Goal: Information Seeking & Learning: Learn about a topic

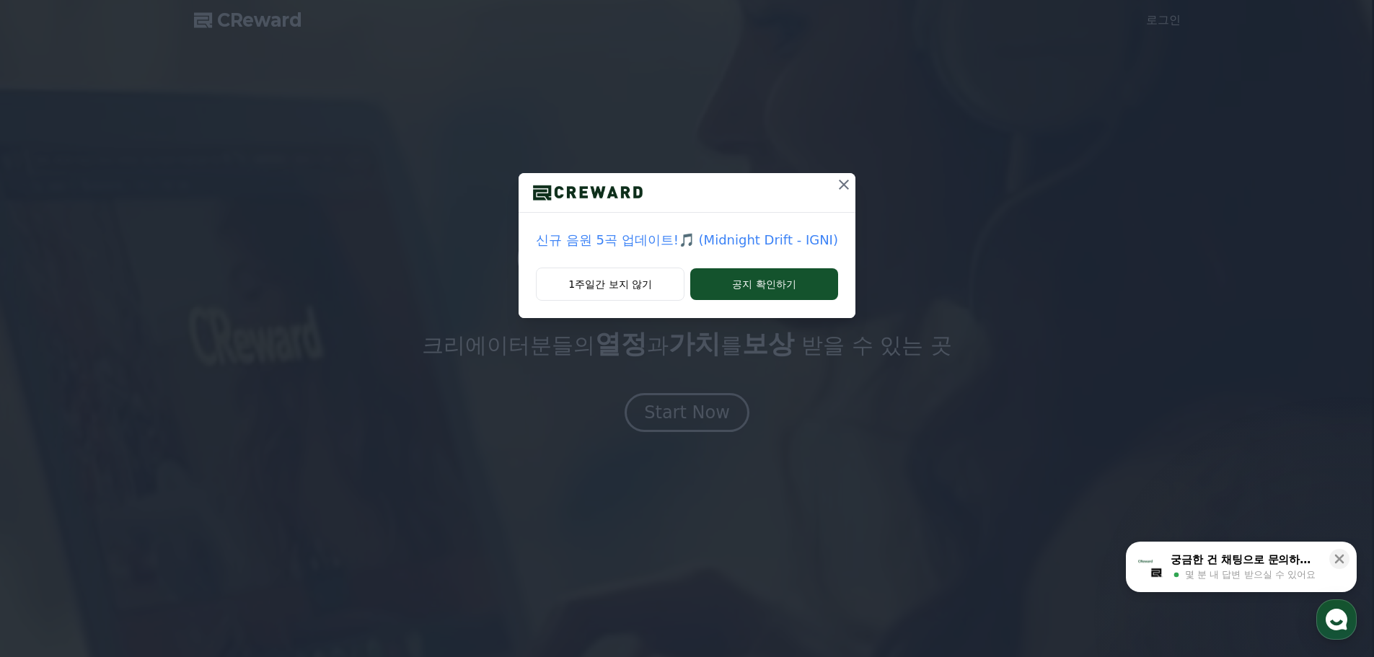
click at [836, 190] on icon at bounding box center [844, 184] width 17 height 17
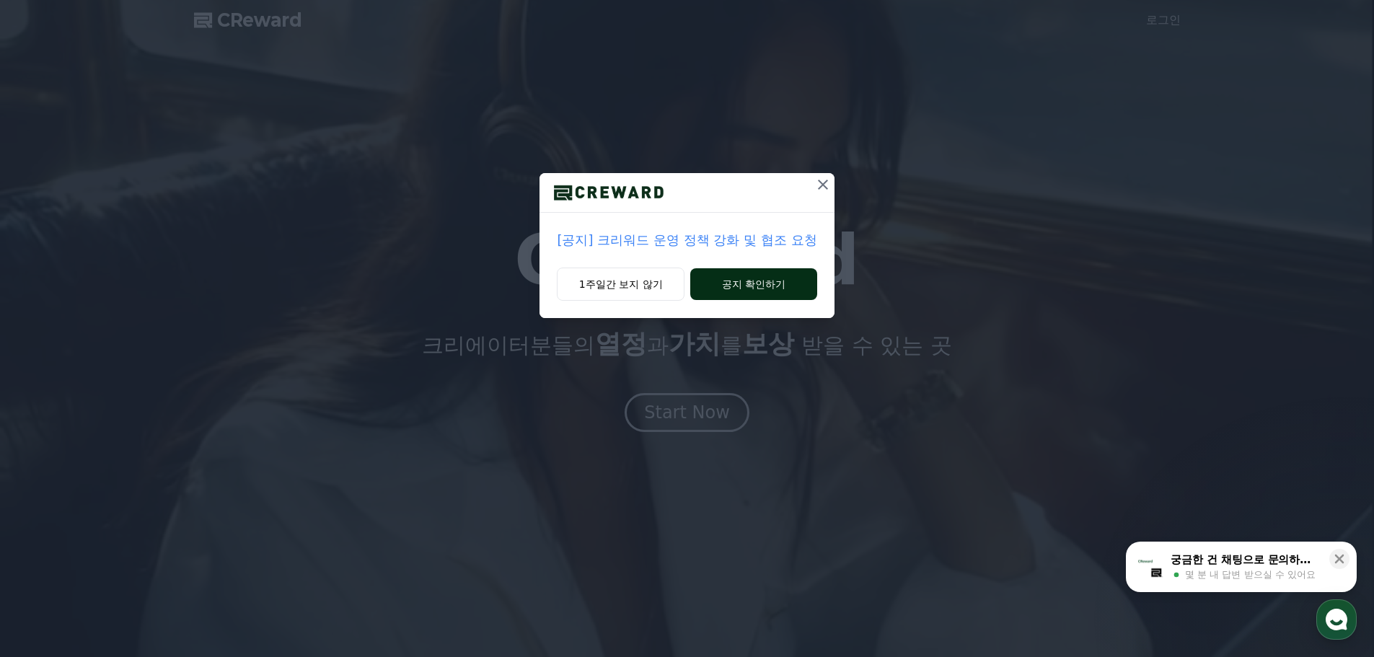
click at [719, 279] on button "공지 확인하기" at bounding box center [753, 284] width 126 height 32
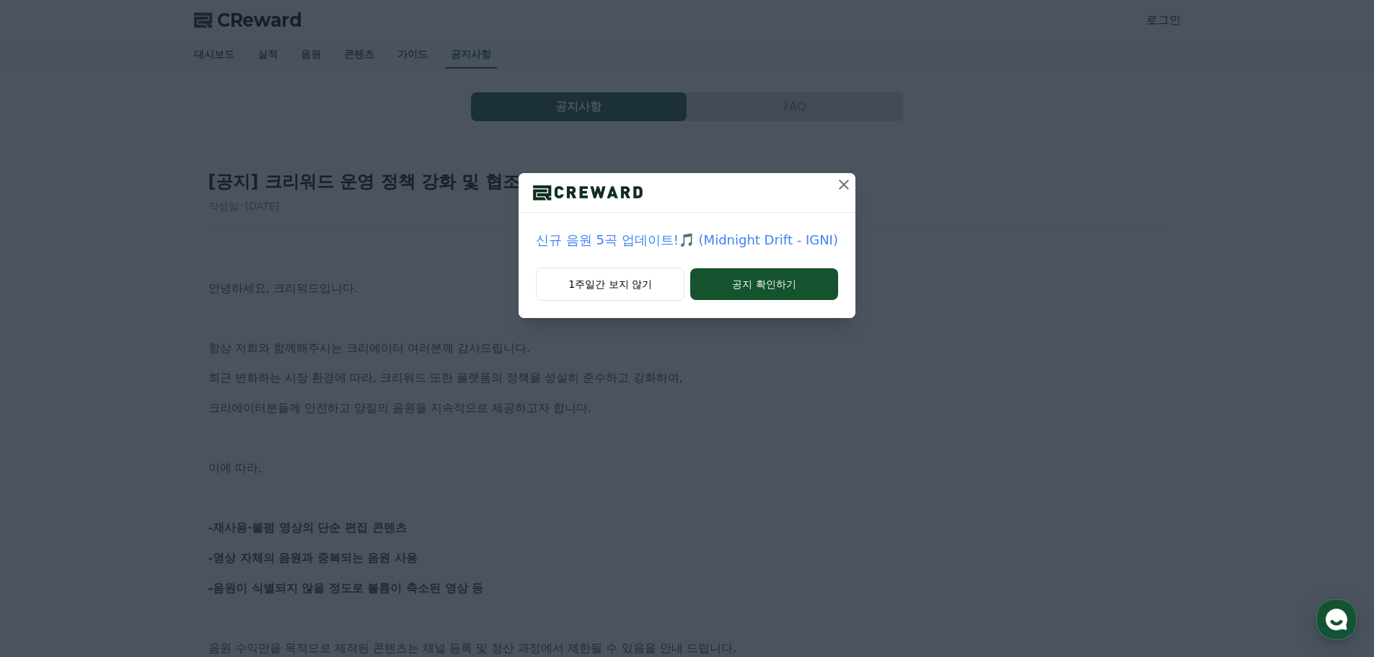
click at [843, 185] on icon at bounding box center [844, 184] width 17 height 17
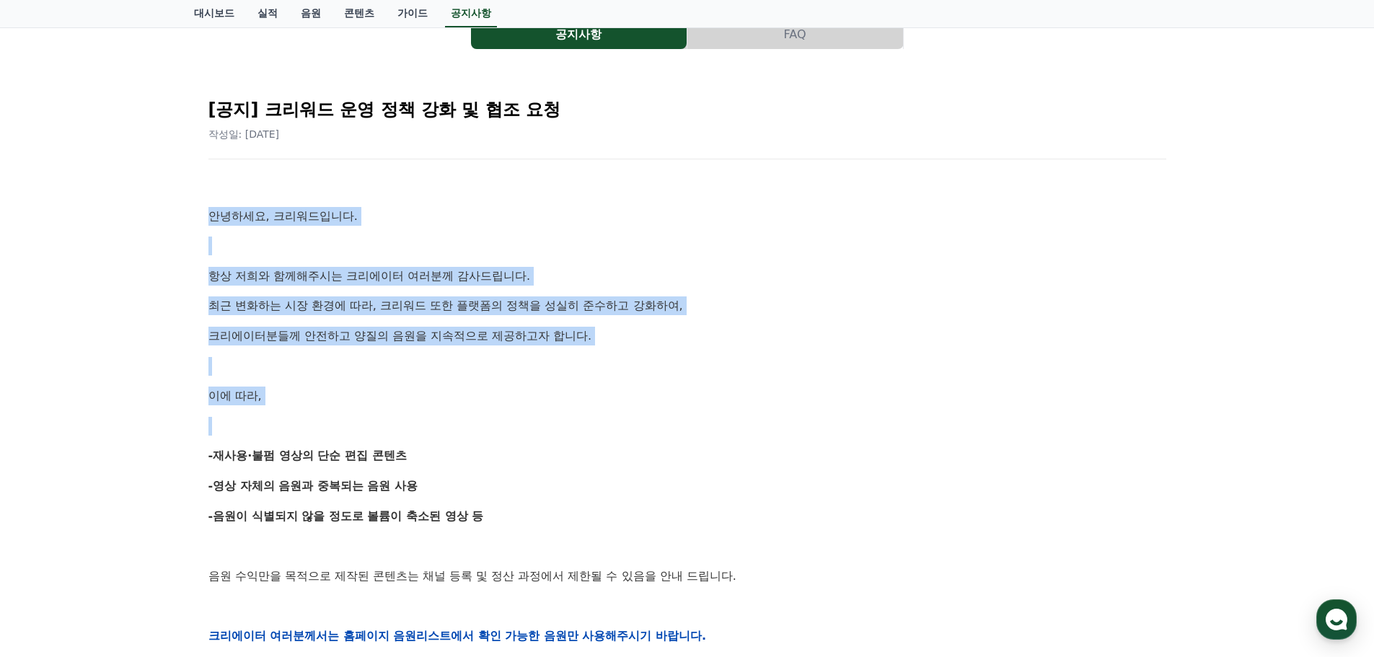
scroll to position [144, 0]
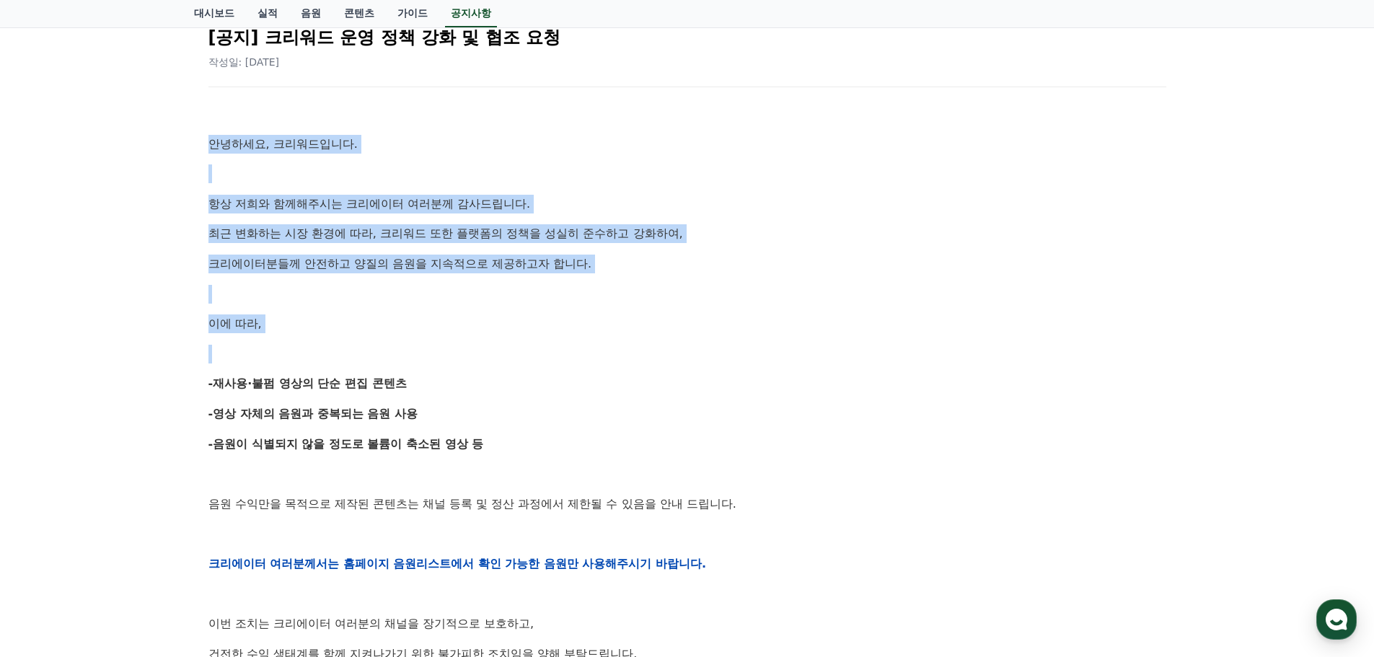
drag, startPoint x: 249, startPoint y: 307, endPoint x: 561, endPoint y: 353, distance: 315.1
click at [561, 353] on div "[공지] 크리워드 운영 정책 강화 및 협조 요청 작성일: 2025-09-15 안녕하세요, 크리워드입니다. 항상 저희와 함께해주시는 크리에이터 …" at bounding box center [687, 540] width 987 height 1081
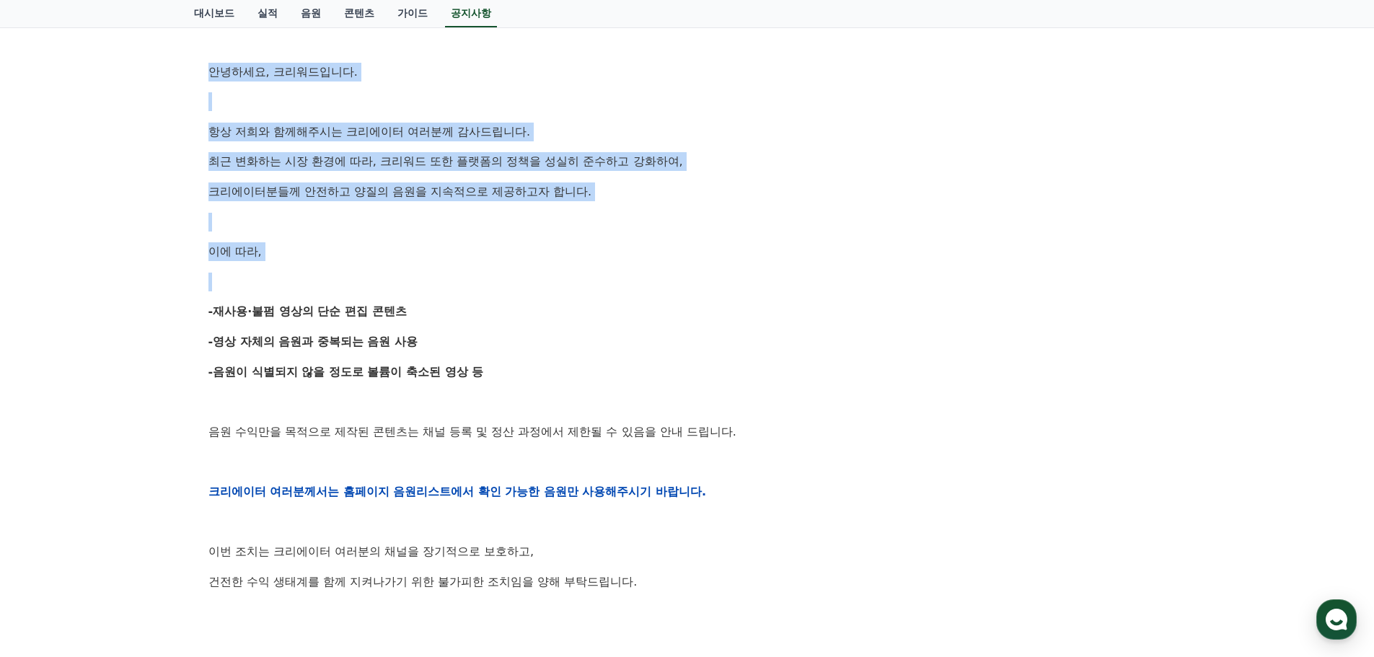
click at [436, 283] on p at bounding box center [688, 282] width 958 height 19
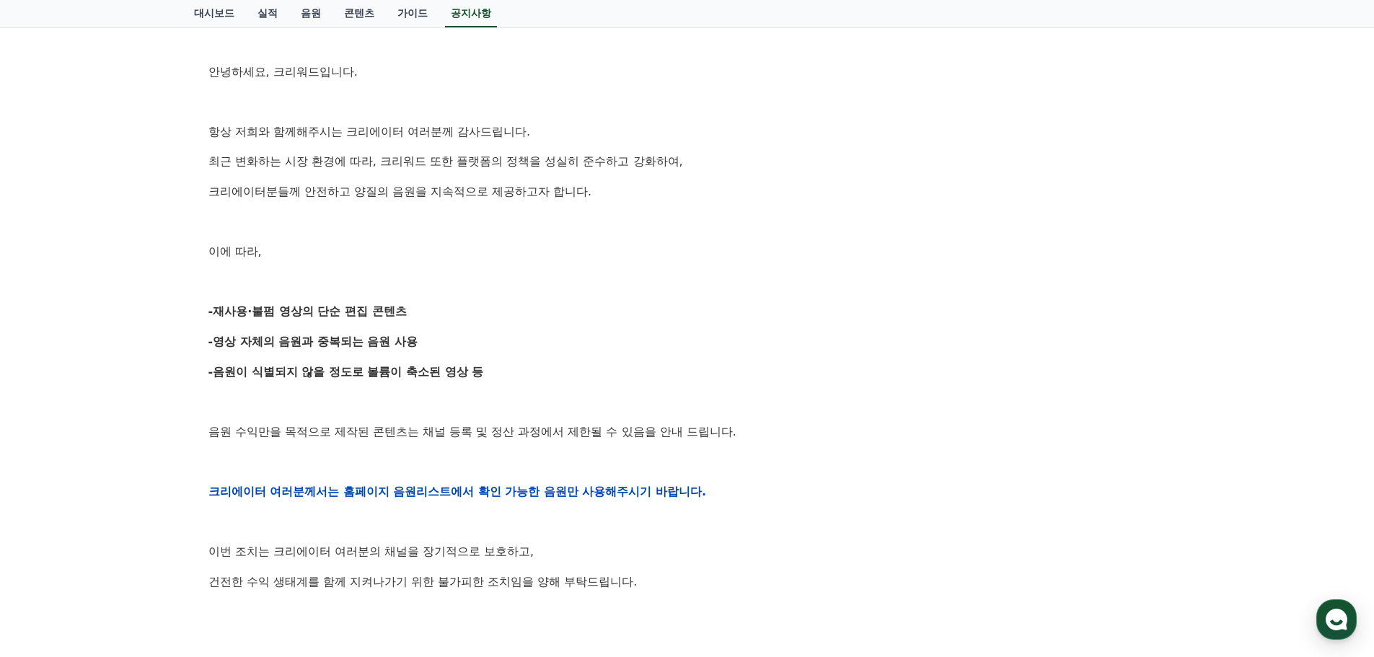
scroll to position [289, 0]
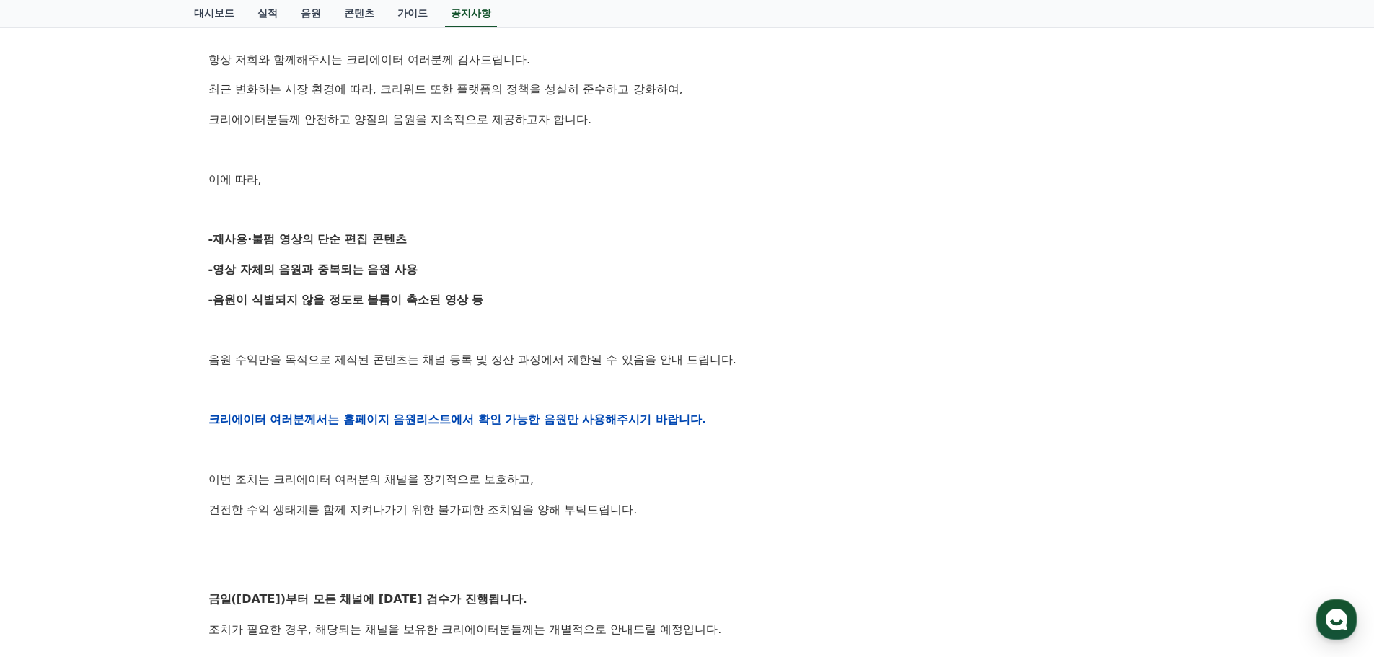
drag, startPoint x: 438, startPoint y: 281, endPoint x: 510, endPoint y: 299, distance: 74.5
click at [510, 299] on div "안녕하세요, 크리워드입니다. 항상 저희와 함께해주시는 크리에이터 여러분께 감사드립니다. 최근 변화하는 시장 환경에 따라, 크리워드 또한 플랫폼…" at bounding box center [688, 419] width 958 height 918
click at [510, 299] on p "-음원이 식별되지 않을 정도로 볼륨이 축소된 영상 등" at bounding box center [688, 300] width 958 height 19
drag, startPoint x: 513, startPoint y: 300, endPoint x: 211, endPoint y: 243, distance: 307.6
click at [211, 243] on div "안녕하세요, 크리워드입니다. 항상 저희와 함께해주시는 크리에이터 여러분께 감사드립니다. 최근 변화하는 시장 환경에 따라, 크리워드 또한 플랫폼…" at bounding box center [688, 419] width 958 height 918
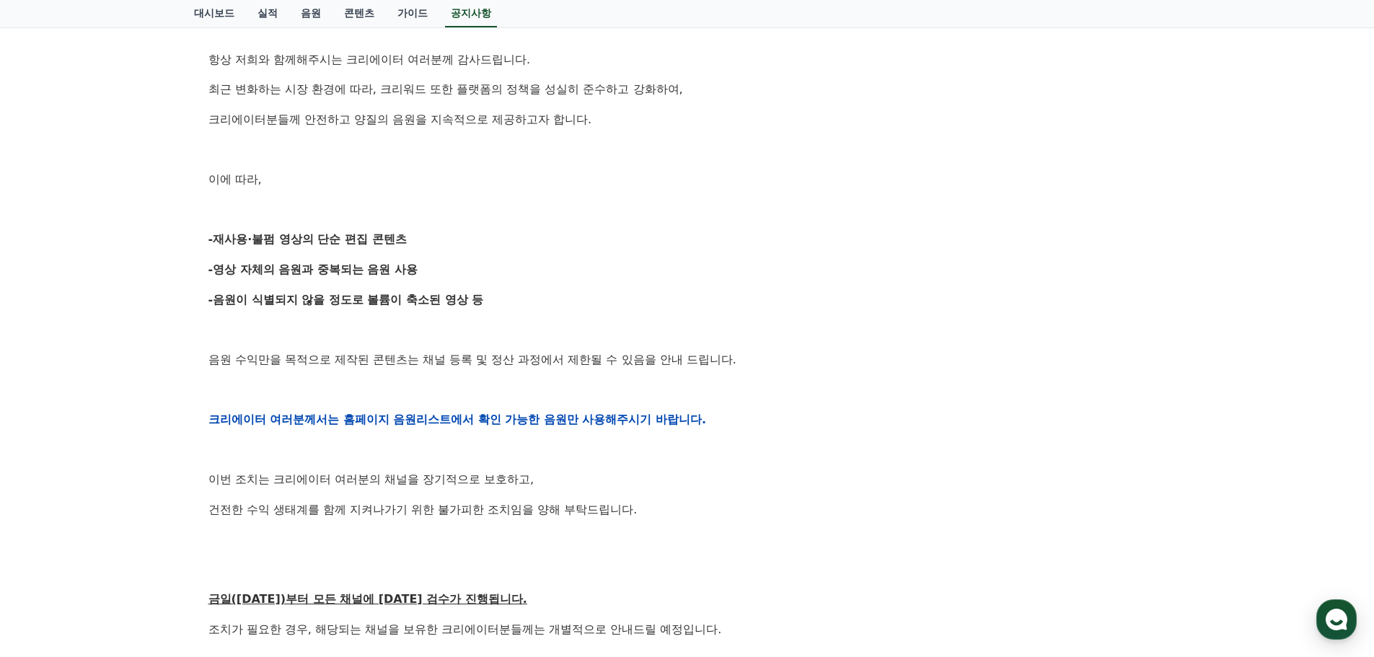
click at [211, 242] on strong "-재사용·불펌 영상의 단순 편집 콘텐츠" at bounding box center [308, 239] width 198 height 14
drag, startPoint x: 211, startPoint y: 232, endPoint x: 486, endPoint y: 299, distance: 283.1
click at [486, 299] on div "안녕하세요, 크리워드입니다. 항상 저희와 함께해주시는 크리에이터 여러분께 감사드립니다. 최근 변화하는 시장 환경에 따라, 크리워드 또한 플랫폼…" at bounding box center [688, 419] width 958 height 918
click at [486, 299] on p "-음원이 식별되지 않을 정도로 볼륨이 축소된 영상 등" at bounding box center [688, 300] width 958 height 19
drag, startPoint x: 488, startPoint y: 299, endPoint x: 202, endPoint y: 242, distance: 292.1
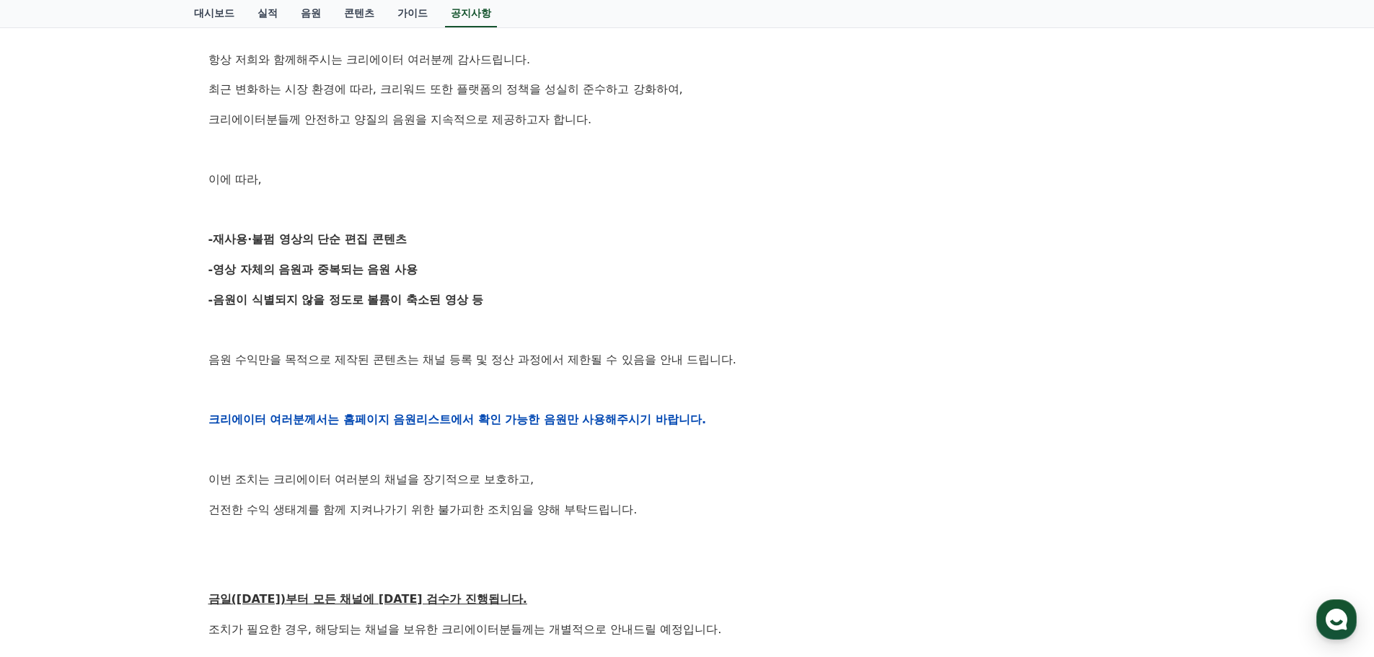
click at [202, 242] on div "[공지] 크리워드 운영 정책 강화 및 협조 요청 작성일: 2025-09-15 안녕하세요, 크리워드입니다. 항상 저희와 함께해주시는 크리에이터 …" at bounding box center [687, 395] width 975 height 1069
drag, startPoint x: 202, startPoint y: 238, endPoint x: 494, endPoint y: 299, distance: 298.6
click at [494, 299] on div "[공지] 크리워드 운영 정책 강화 및 협조 요청 작성일: 2025-09-15 안녕하세요, 크리워드입니다. 항상 저희와 함께해주시는 크리에이터 …" at bounding box center [687, 395] width 975 height 1069
click at [494, 299] on p "-음원이 식별되지 않을 정도로 볼륨이 축소된 영상 등" at bounding box center [688, 300] width 958 height 19
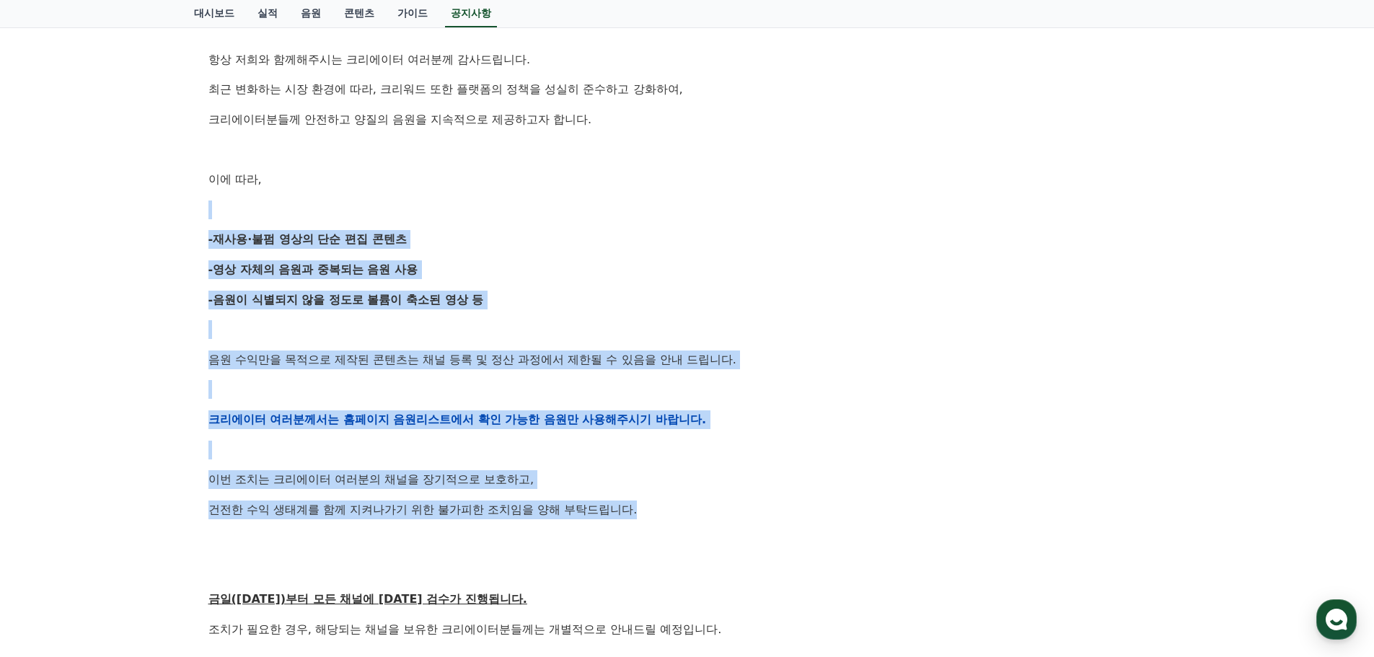
drag, startPoint x: 561, startPoint y: 274, endPoint x: 755, endPoint y: 495, distance: 294.0
click at [755, 495] on div "안녕하세요, 크리워드입니다. 항상 저희와 함께해주시는 크리에이터 여러분께 감사드립니다. 최근 변화하는 시장 환경에 따라, 크리워드 또한 플랫폼…" at bounding box center [688, 419] width 958 height 918
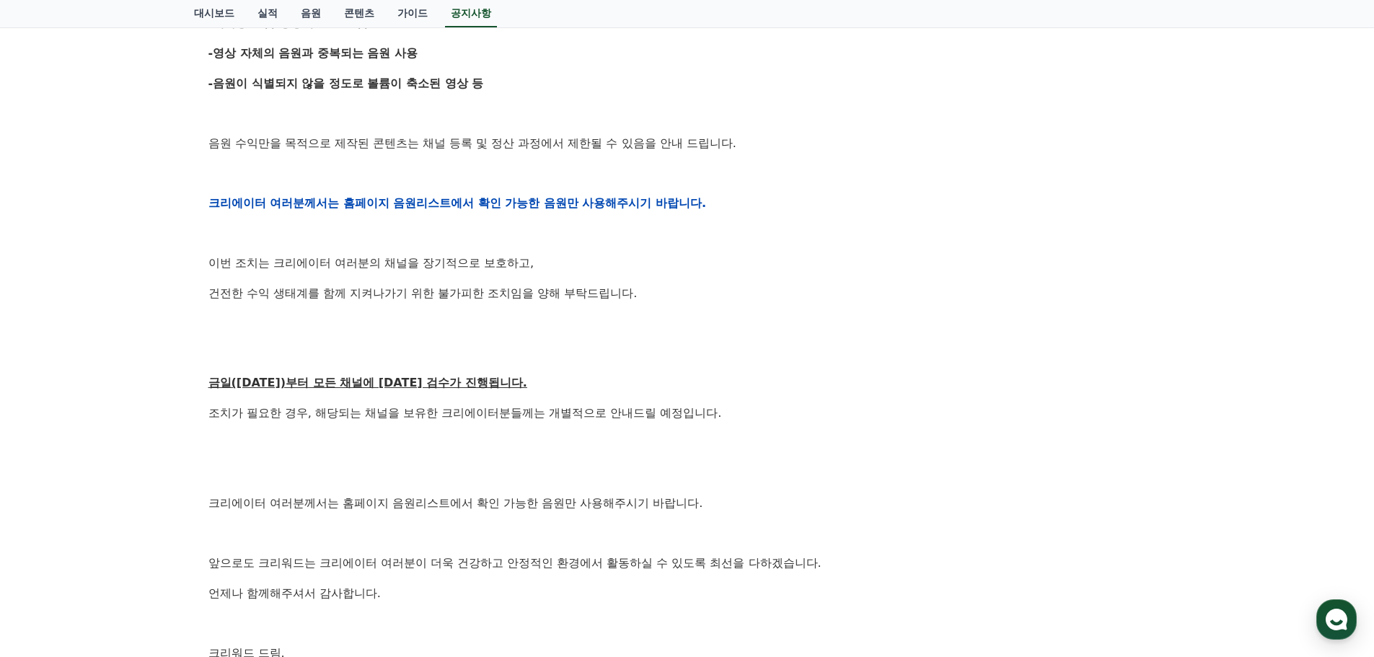
scroll to position [649, 0]
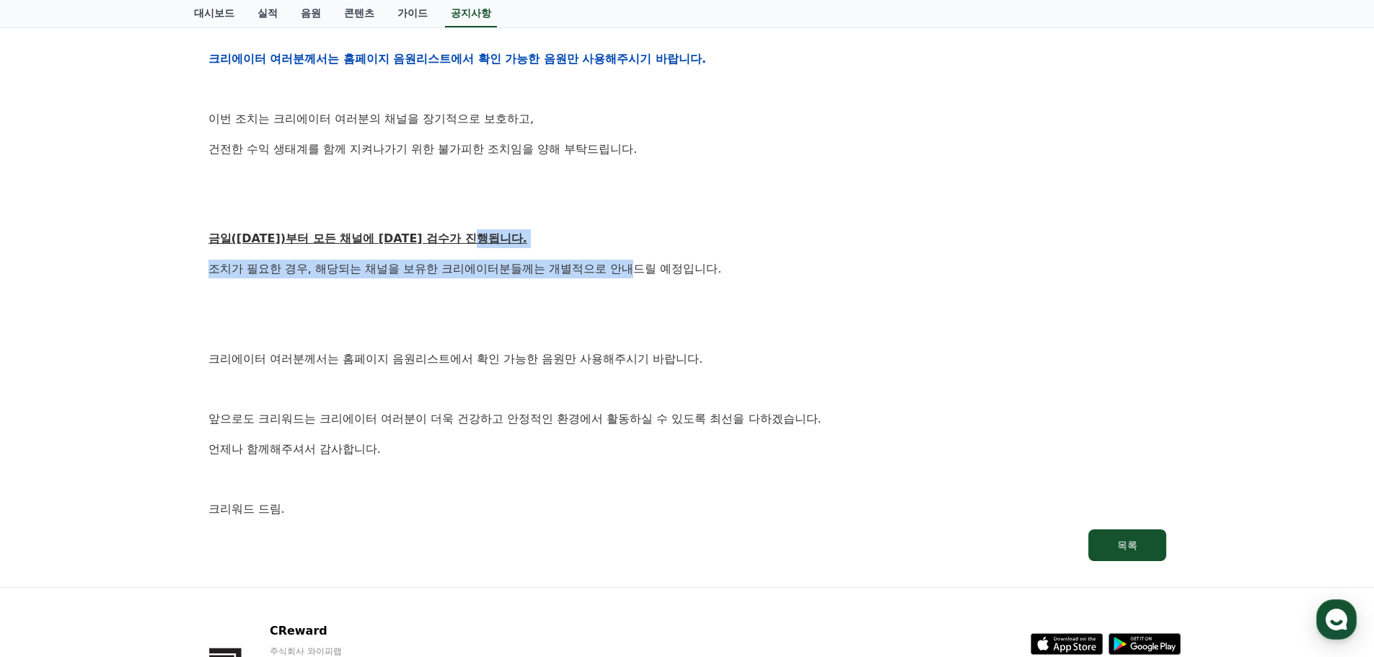
drag, startPoint x: 580, startPoint y: 221, endPoint x: 633, endPoint y: 271, distance: 73.5
click at [631, 268] on div "안녕하세요, 크리워드입니다. 항상 저희와 함께해주시는 크리에이터 여러분께 감사드립니다. 최근 변화하는 시장 환경에 따라, 크리워드 또한 플랫폼…" at bounding box center [688, 59] width 958 height 918
click at [634, 272] on p "조치가 필요한 경우, 해당되는 채널을 보유한 크리에이터분들께는 개별적으로 안내드릴 예정입니다." at bounding box center [688, 269] width 958 height 19
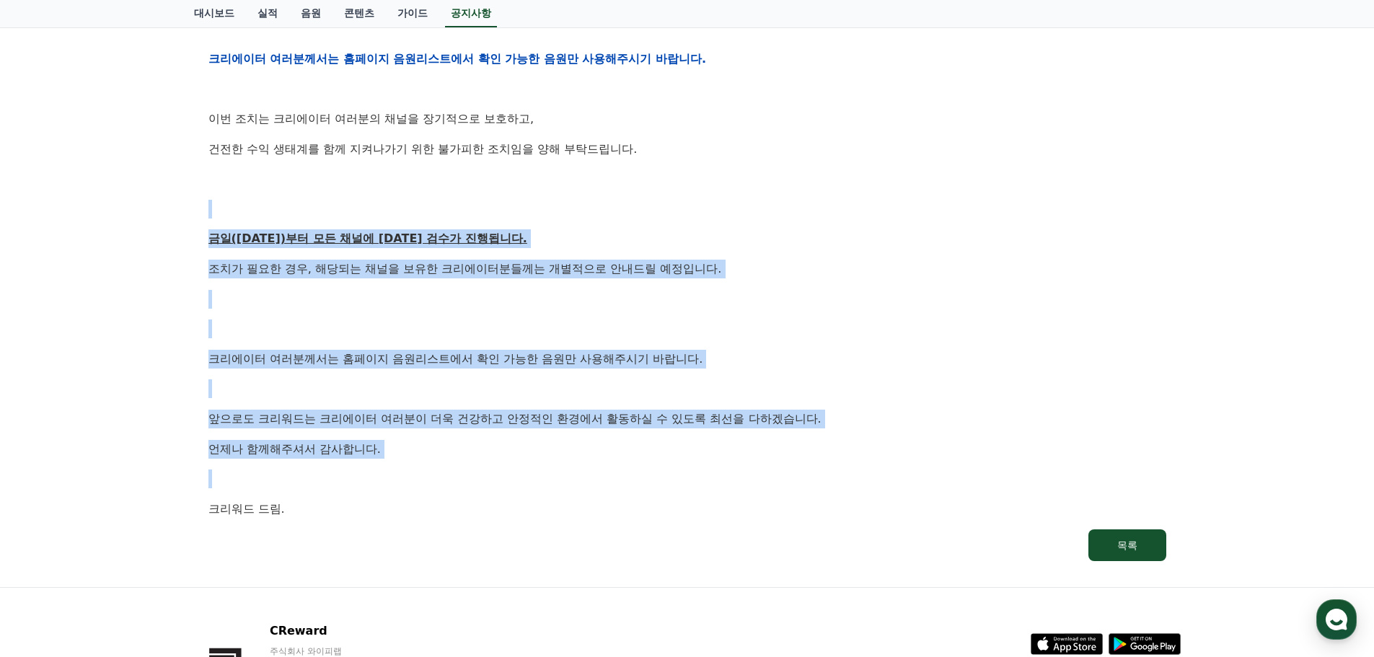
drag, startPoint x: 584, startPoint y: 214, endPoint x: 709, endPoint y: 460, distance: 275.9
click at [709, 460] on div "안녕하세요, 크리워드입니다. 항상 저희와 함께해주시는 크리에이터 여러분께 감사드립니다. 최근 변화하는 시장 환경에 따라, 크리워드 또한 플랫폼…" at bounding box center [688, 59] width 958 height 918
drag, startPoint x: 709, startPoint y: 460, endPoint x: 800, endPoint y: 246, distance: 232.4
click at [800, 246] on div "안녕하세요, 크리워드입니다. 항상 저희와 함께해주시는 크리에이터 여러분께 감사드립니다. 최근 변화하는 시장 환경에 따라, 크리워드 또한 플랫폼…" at bounding box center [688, 59] width 958 height 918
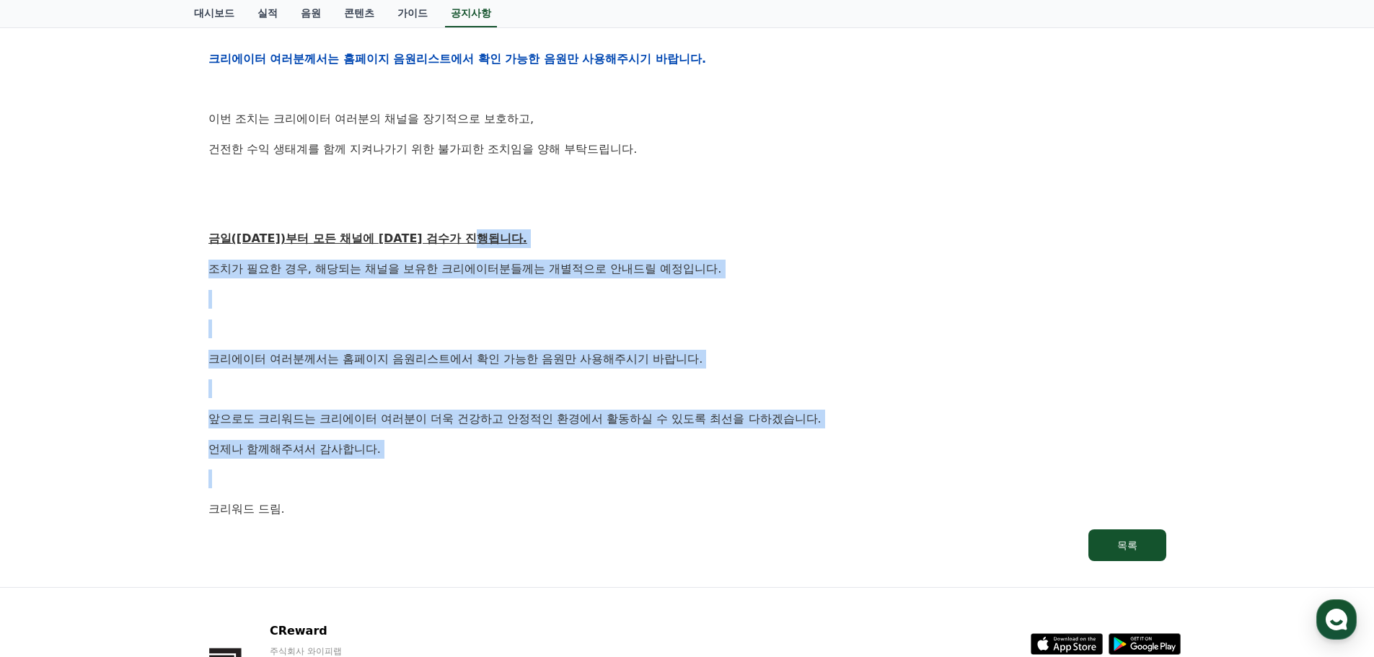
click at [800, 246] on p "금일(9월15일)부터 모든 채널에 대한 검수가 진행됩니다." at bounding box center [688, 238] width 958 height 19
drag, startPoint x: 804, startPoint y: 276, endPoint x: 783, endPoint y: 450, distance: 175.9
click at [783, 450] on div "안녕하세요, 크리워드입니다. 항상 저희와 함께해주시는 크리에이터 여러분께 감사드립니다. 최근 변화하는 시장 환경에 따라, 크리워드 또한 플랫폼…" at bounding box center [688, 59] width 958 height 918
click at [783, 450] on p "언제나 함께해주셔서 감사합니다." at bounding box center [688, 449] width 958 height 19
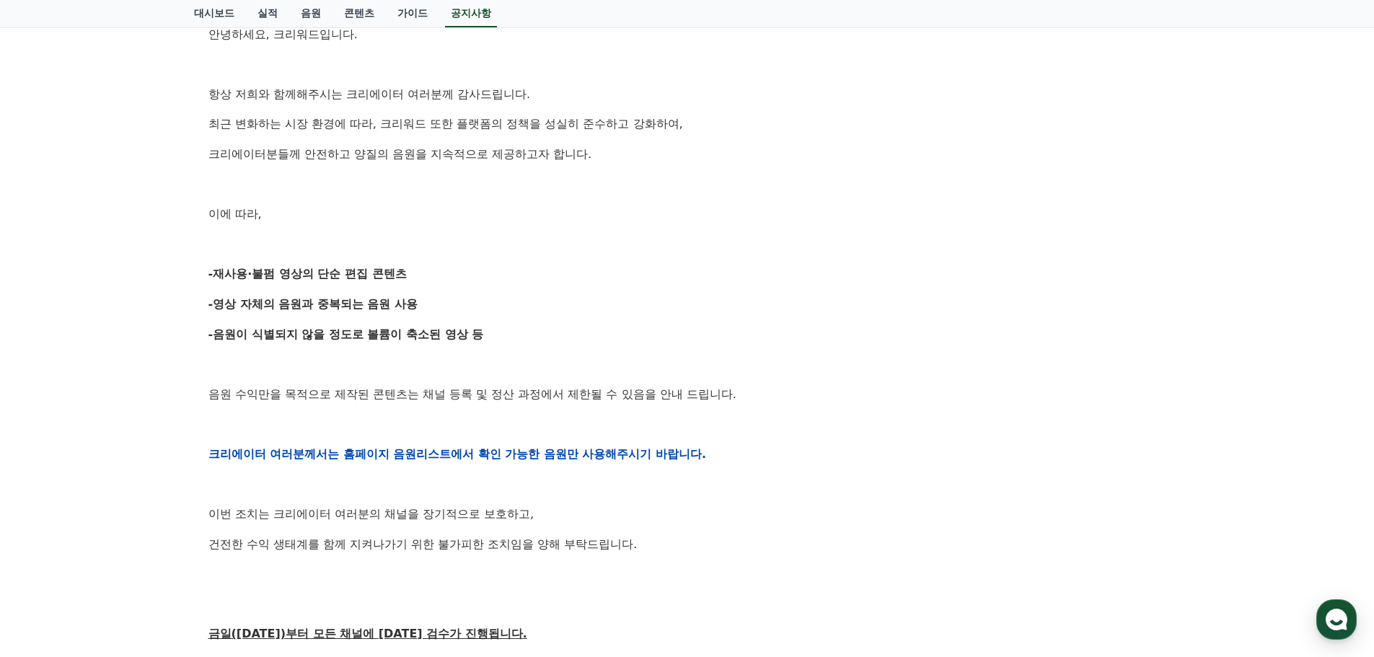
scroll to position [0, 0]
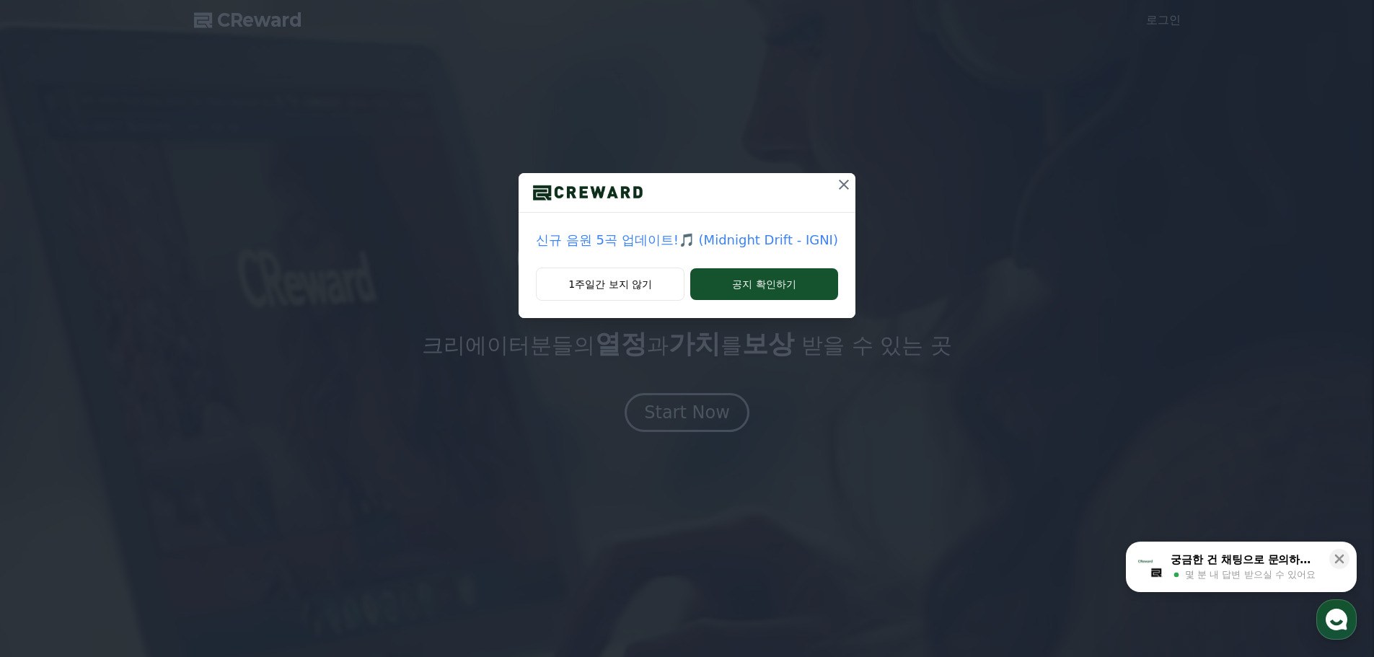
click at [711, 241] on p "신규 음원 5곡 업데이트!🎵 (Midnight Drift - IGNI)" at bounding box center [687, 240] width 302 height 20
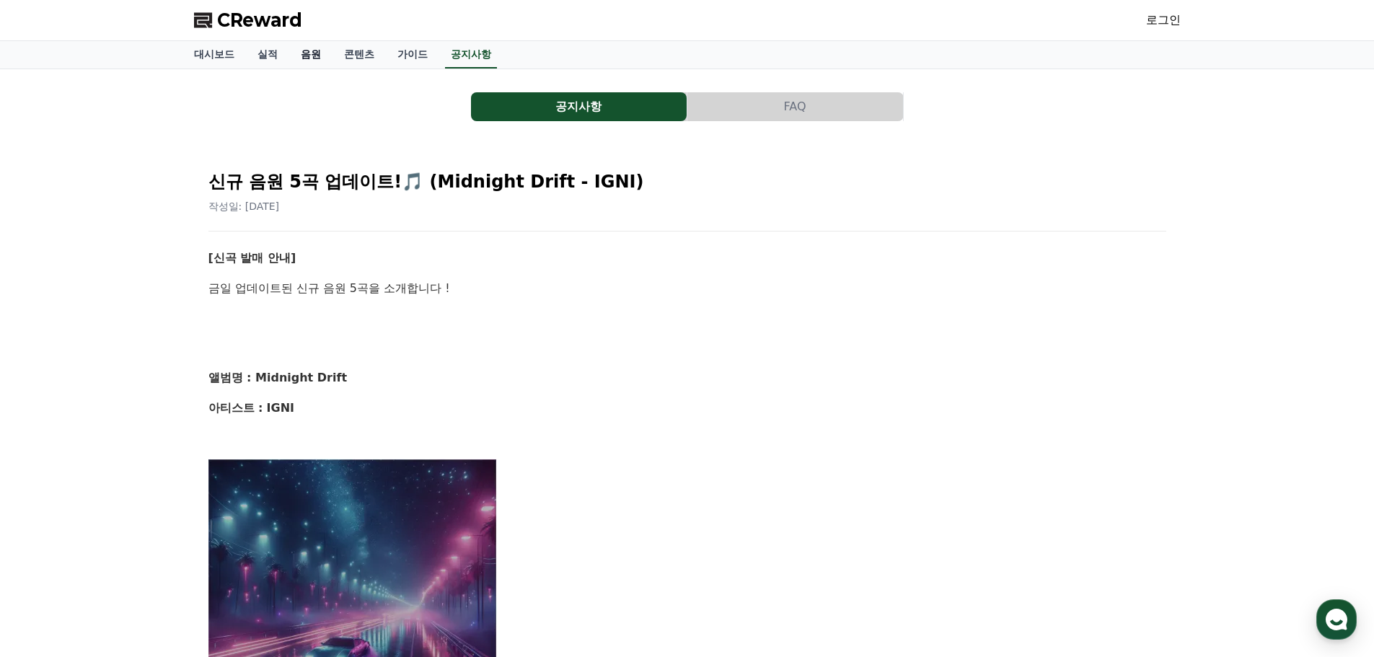
click at [309, 57] on link "음원" at bounding box center [310, 54] width 43 height 27
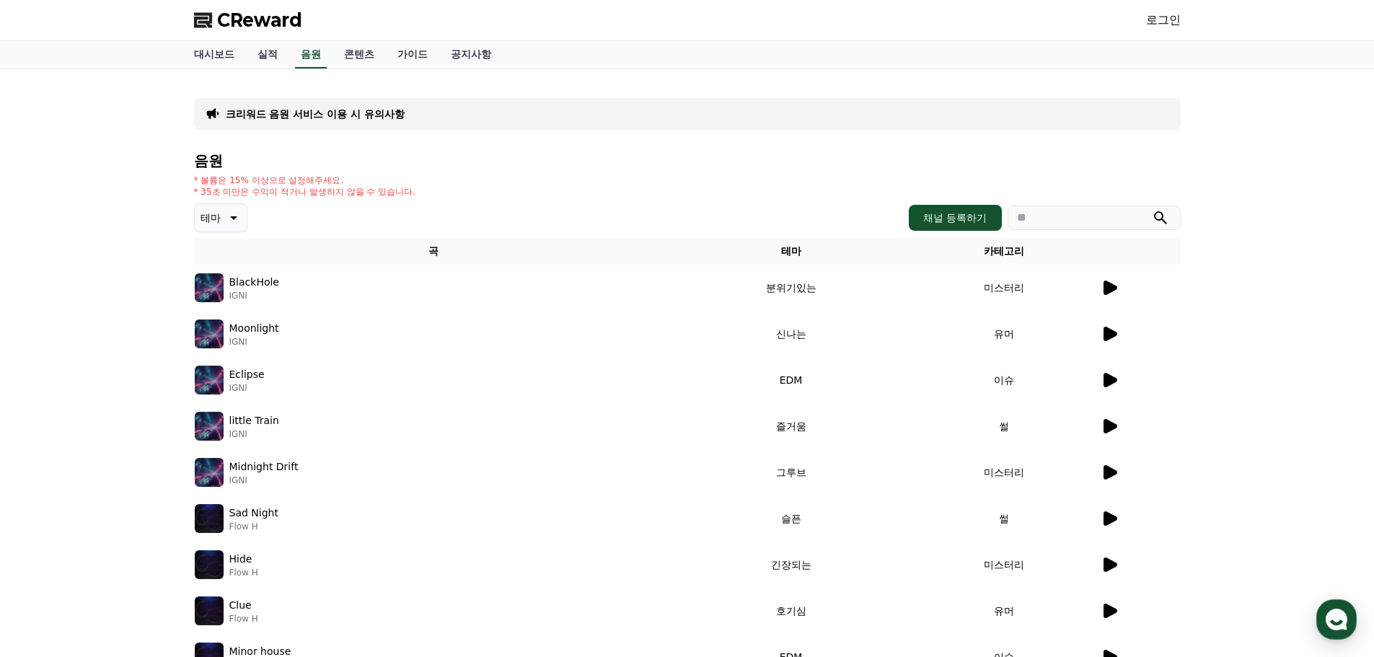
click at [1102, 336] on icon at bounding box center [1109, 333] width 17 height 17
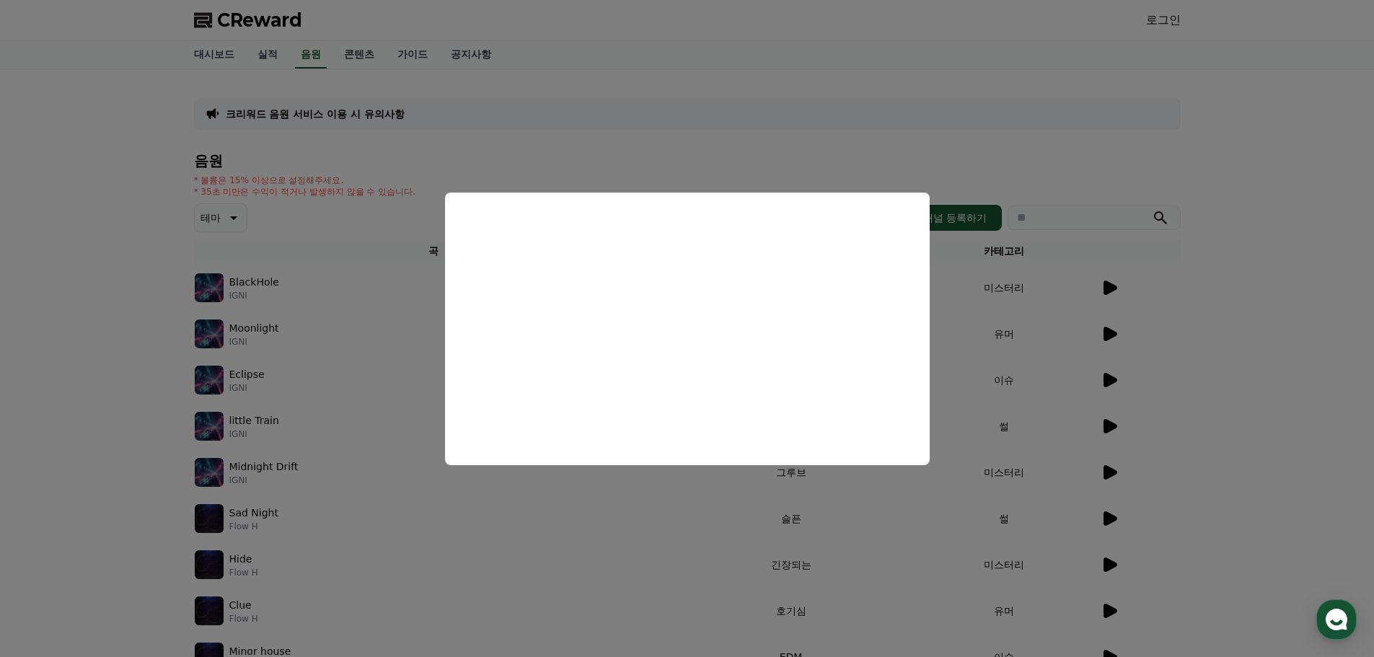
click at [1164, 372] on button "close modal" at bounding box center [687, 328] width 1374 height 657
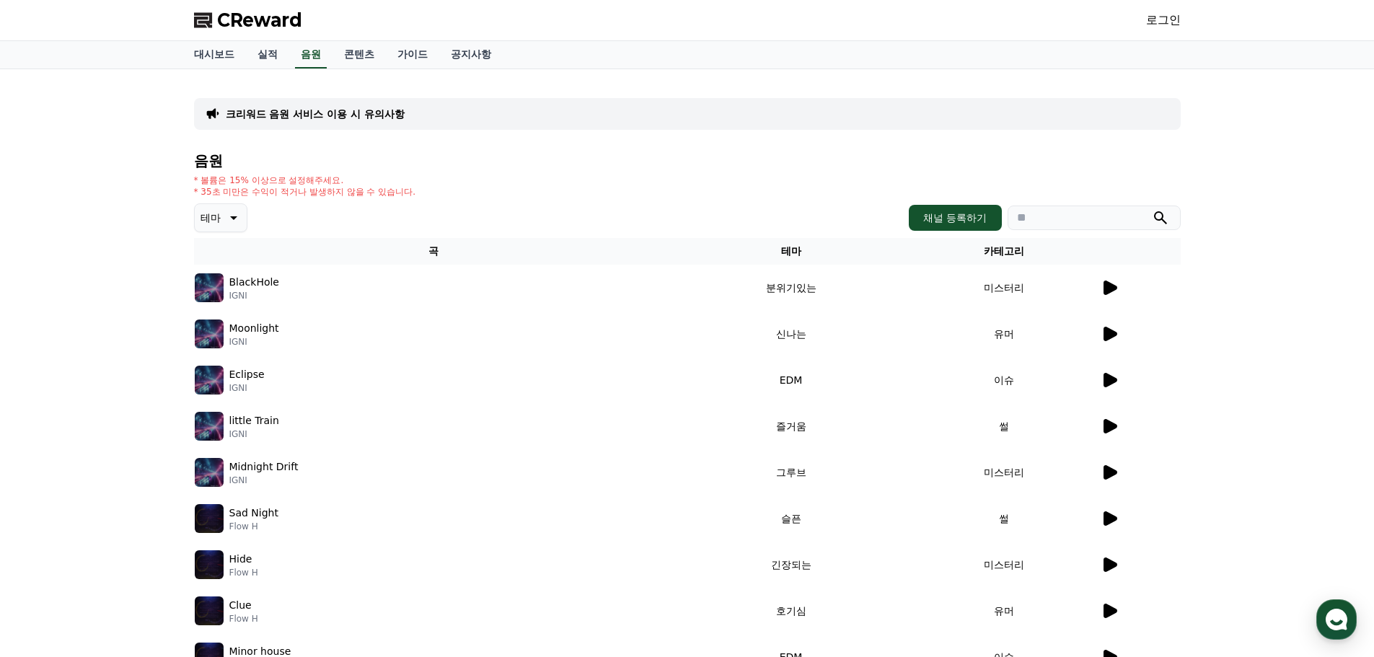
drag, startPoint x: 1105, startPoint y: 382, endPoint x: 1159, endPoint y: 445, distance: 83.4
click at [1154, 444] on tbody "BlackHole IGNI 분위기있는 미스터리 Moonlight IGNI 신나는 유머 Eclipse IGNI EDM 이슈 little Trai…" at bounding box center [687, 496] width 987 height 462
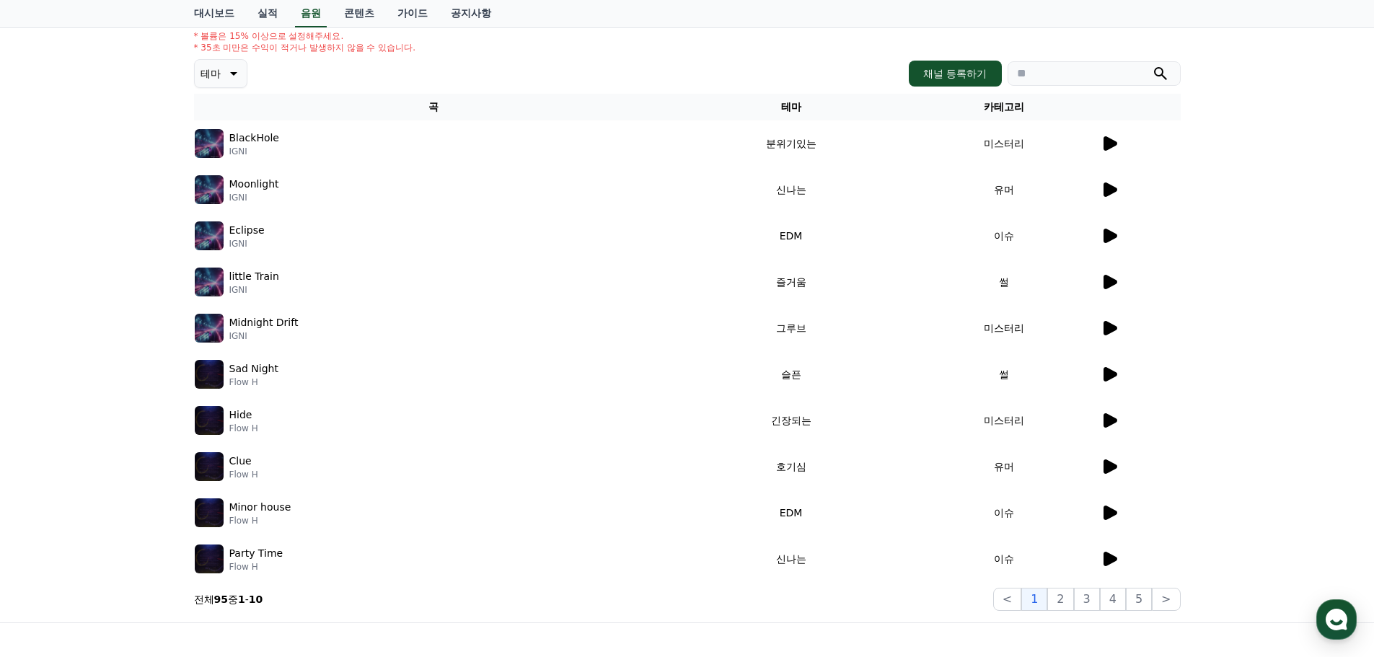
click at [1105, 471] on icon at bounding box center [1111, 467] width 14 height 14
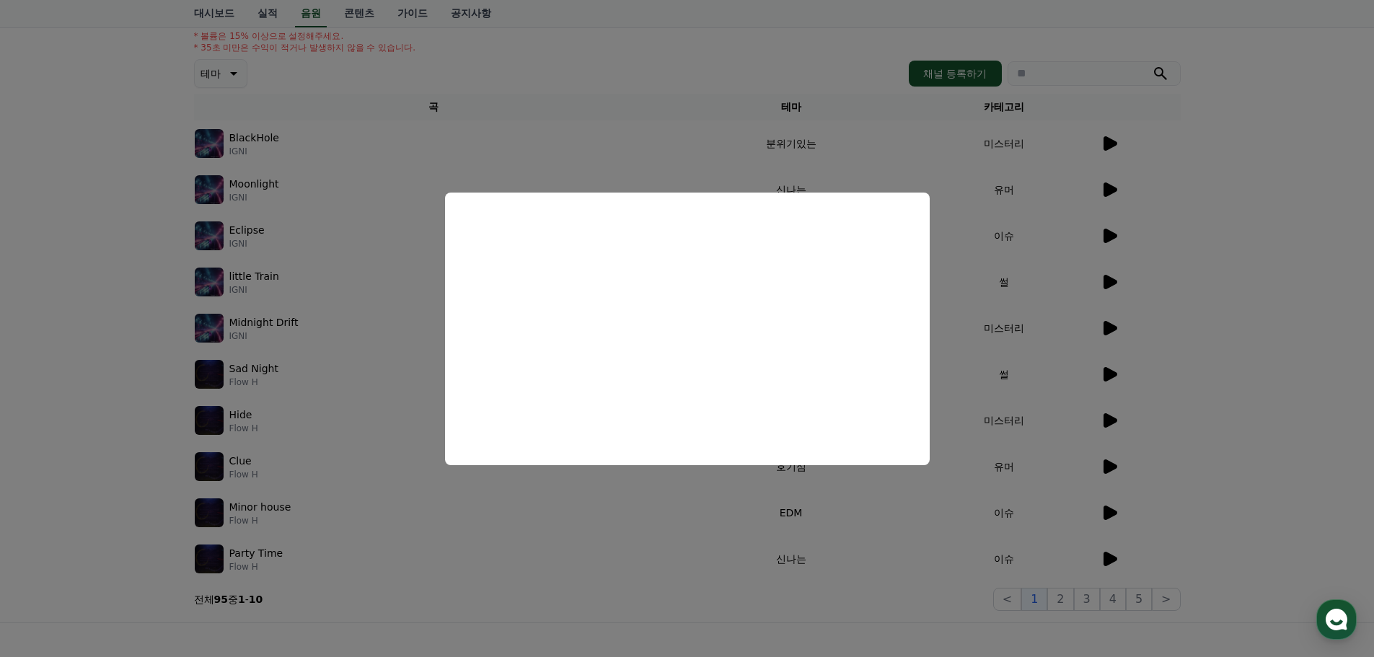
click at [996, 468] on button "close modal" at bounding box center [687, 328] width 1374 height 657
click at [1001, 468] on td "유머" at bounding box center [1004, 467] width 190 height 46
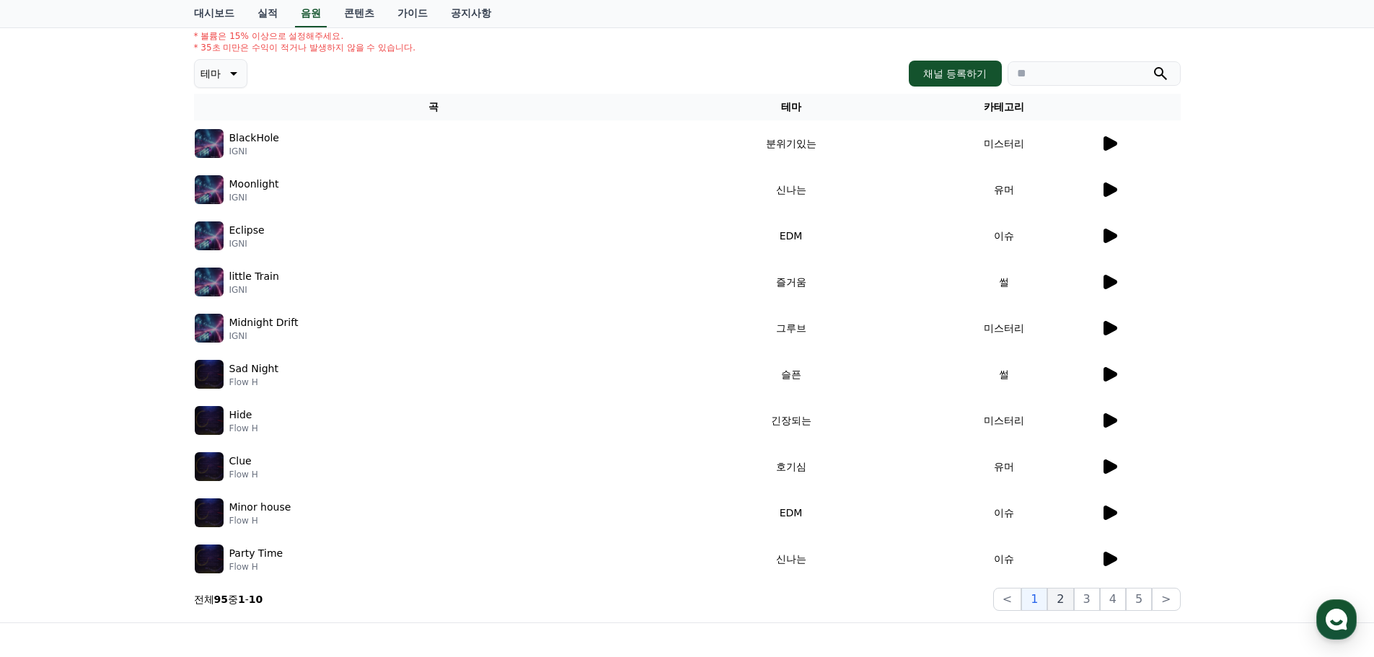
click at [1059, 605] on button "2" at bounding box center [1061, 599] width 26 height 23
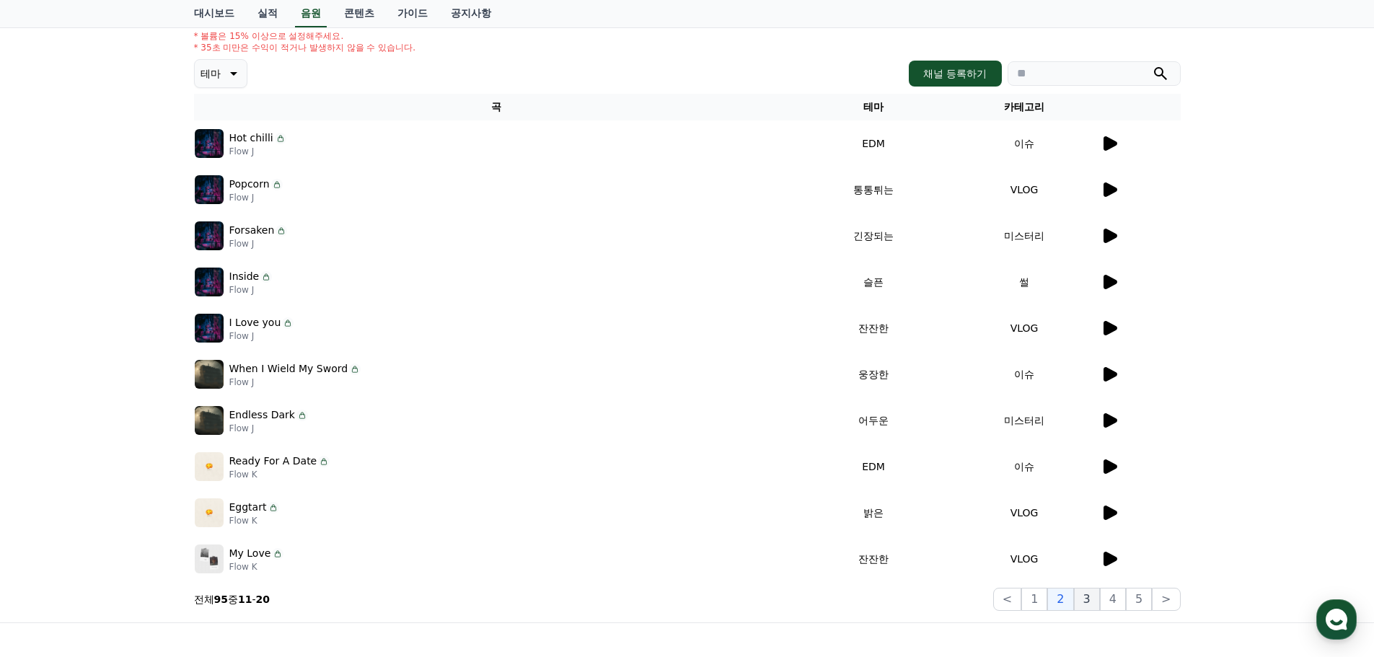
click at [1081, 596] on button "3" at bounding box center [1087, 599] width 26 height 23
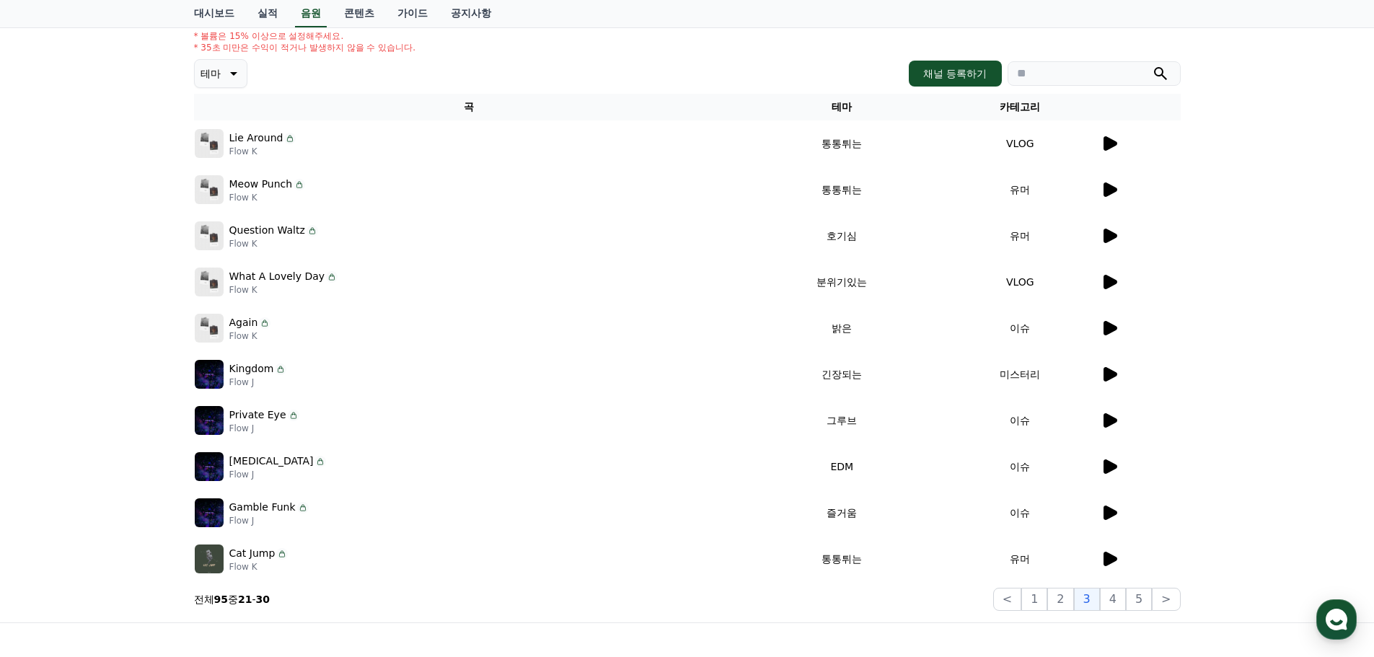
click at [1112, 421] on icon at bounding box center [1111, 420] width 14 height 14
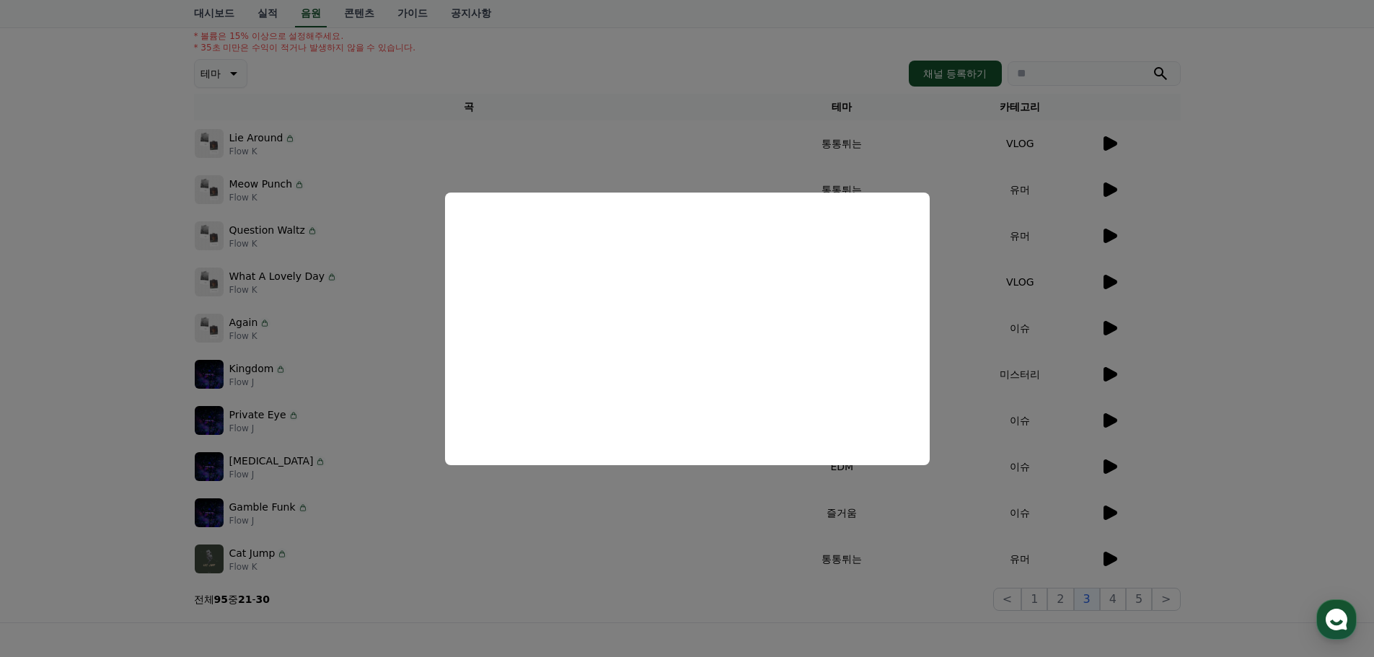
click at [1113, 510] on button "close modal" at bounding box center [687, 328] width 1374 height 657
click at [1113, 510] on icon at bounding box center [1111, 513] width 14 height 14
click at [1107, 517] on button "close modal" at bounding box center [687, 328] width 1374 height 657
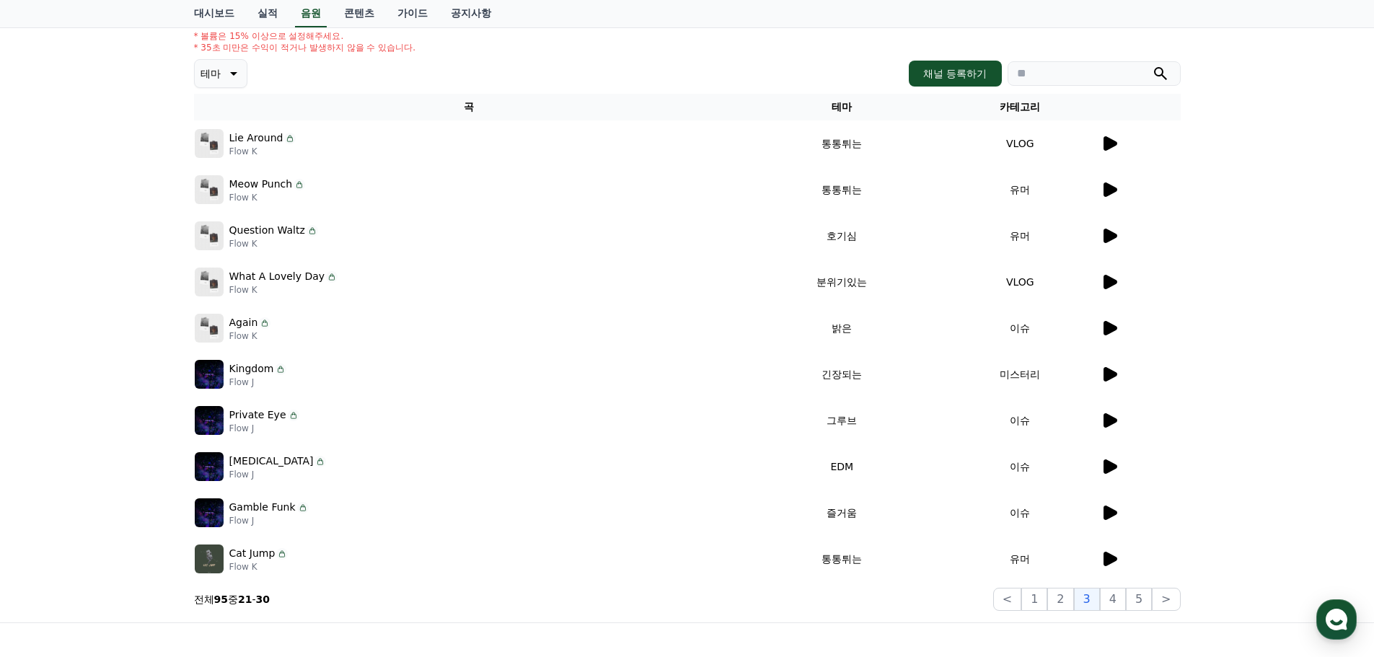
click at [1120, 512] on div at bounding box center [1140, 512] width 79 height 17
click at [1109, 512] on icon at bounding box center [1111, 513] width 14 height 14
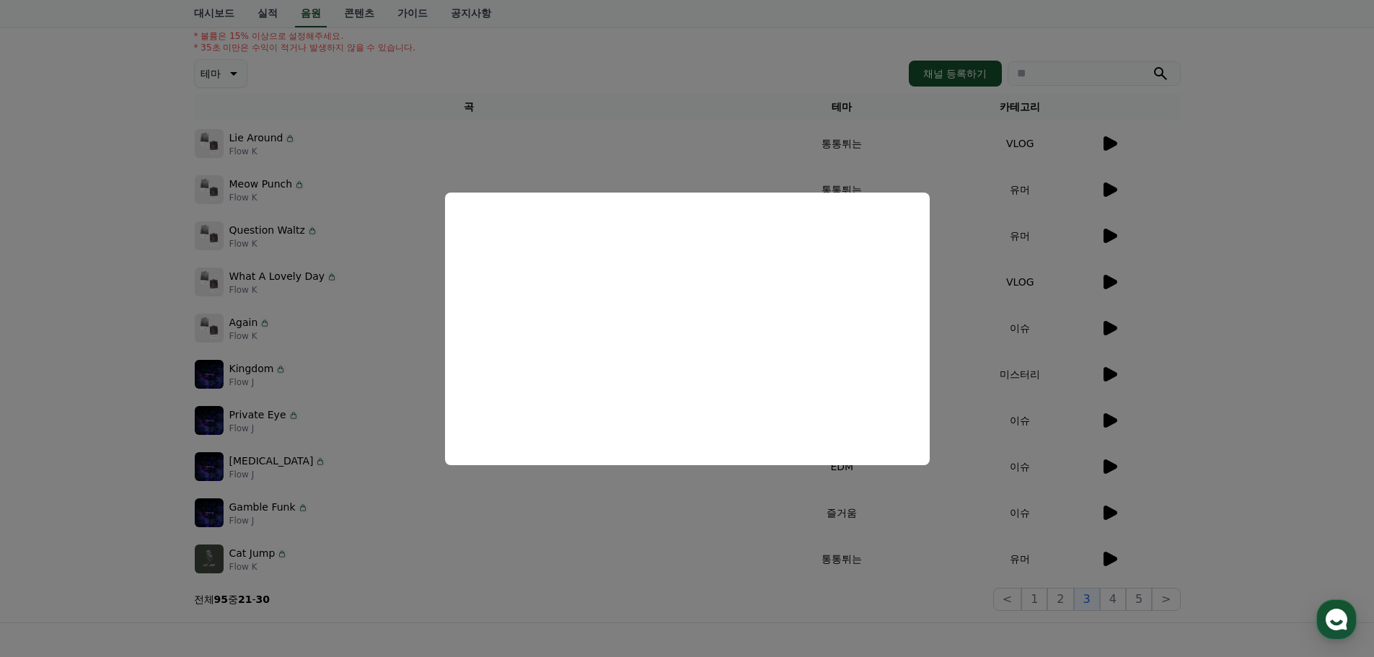
click at [1106, 588] on button "close modal" at bounding box center [687, 328] width 1374 height 657
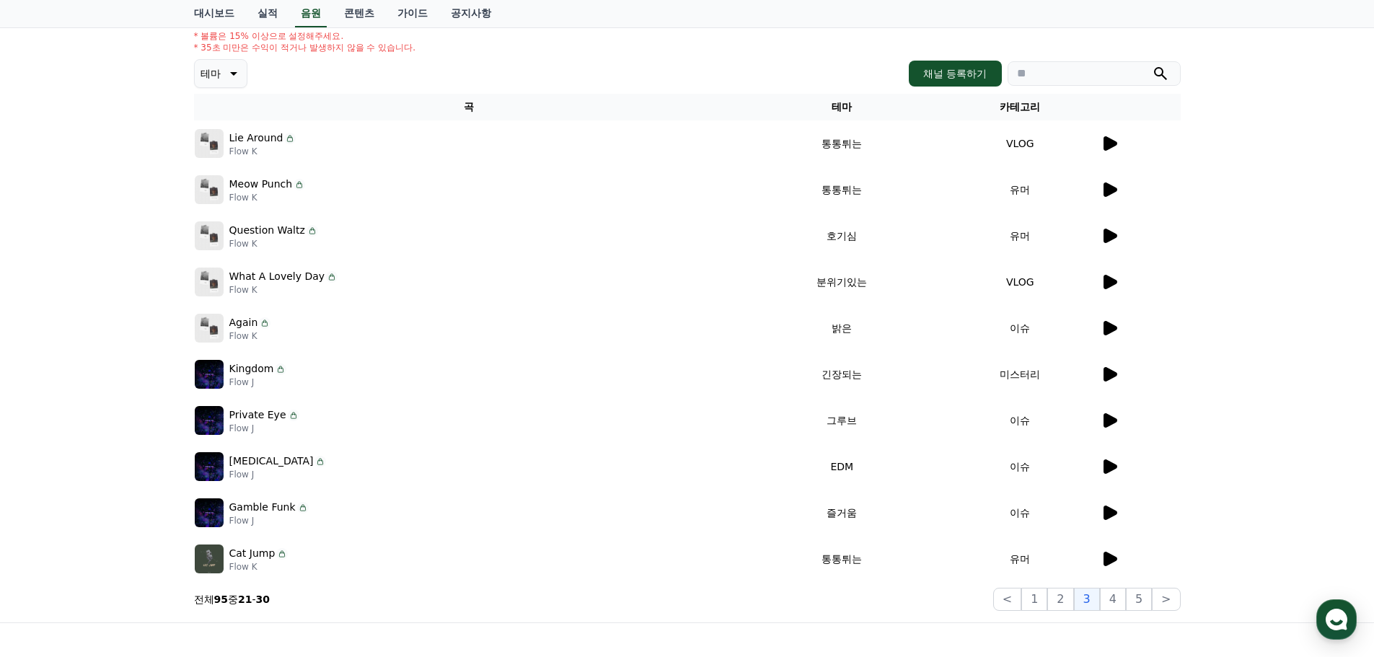
click at [1105, 229] on icon at bounding box center [1111, 236] width 14 height 14
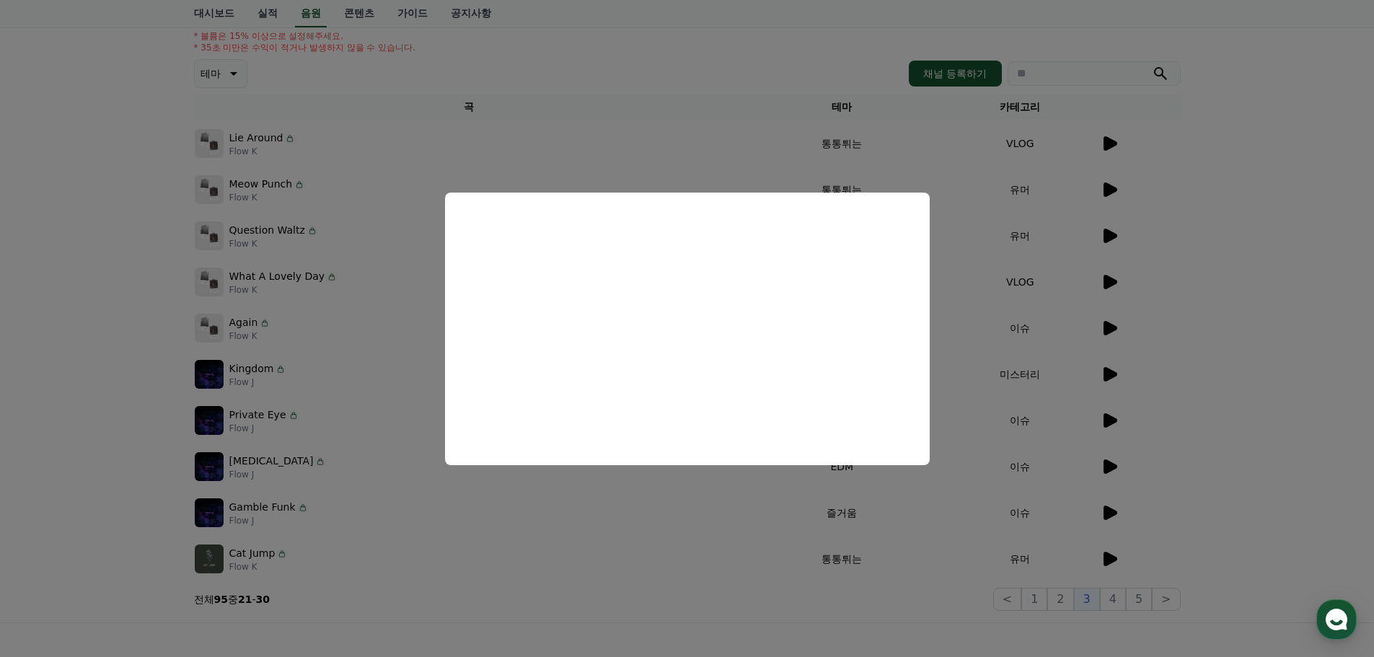
click at [273, 232] on button "close modal" at bounding box center [687, 328] width 1374 height 657
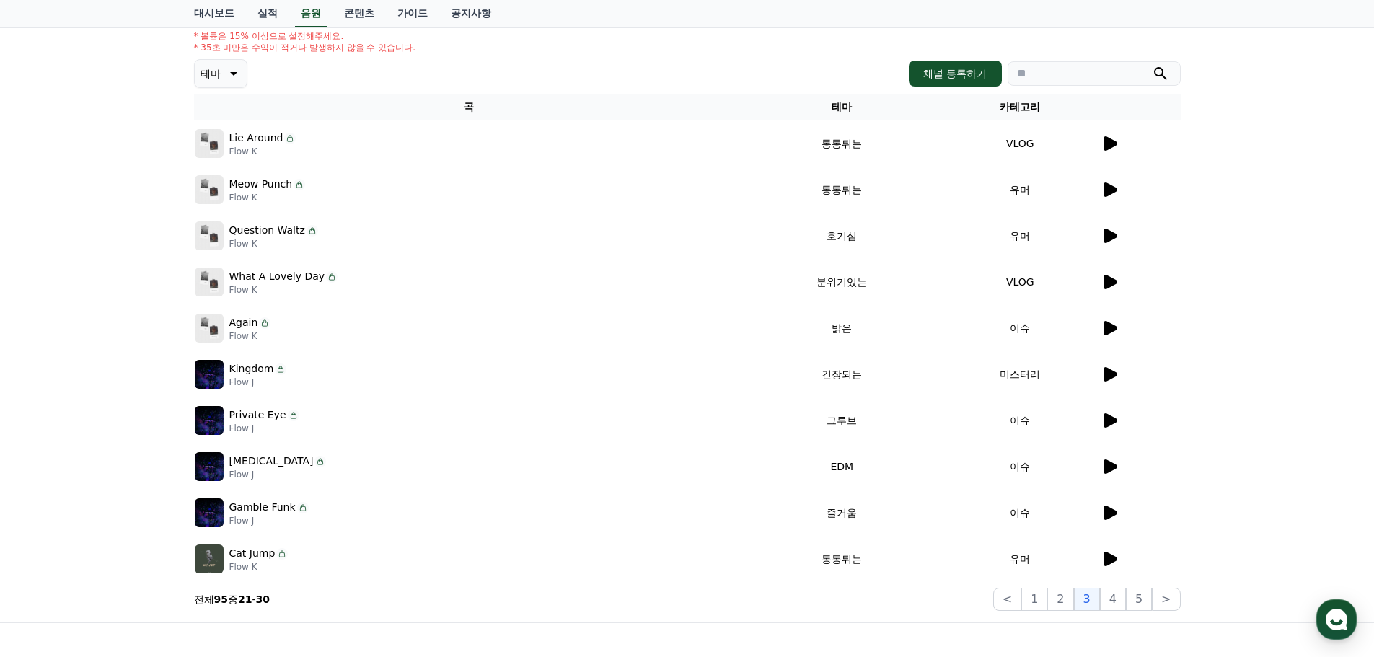
click at [1097, 193] on td "유머" at bounding box center [1020, 190] width 159 height 46
click at [1108, 193] on icon at bounding box center [1111, 190] width 14 height 14
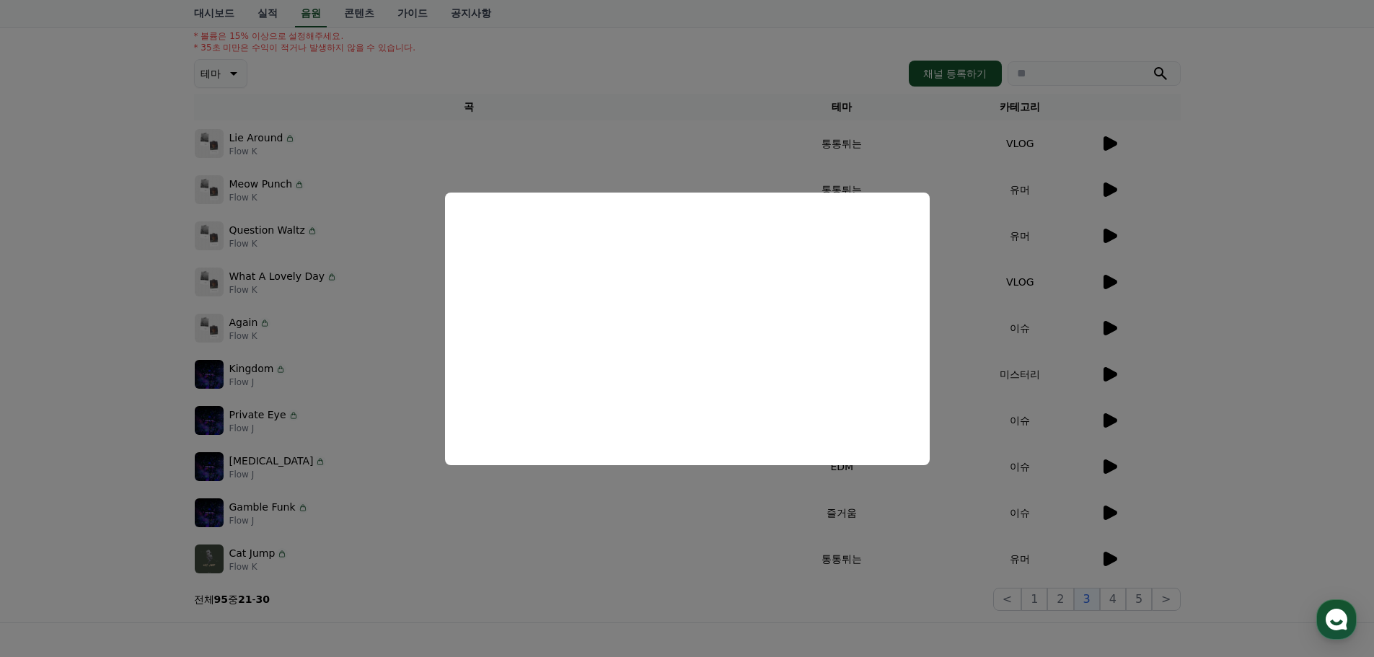
click at [660, 492] on button "close modal" at bounding box center [687, 328] width 1374 height 657
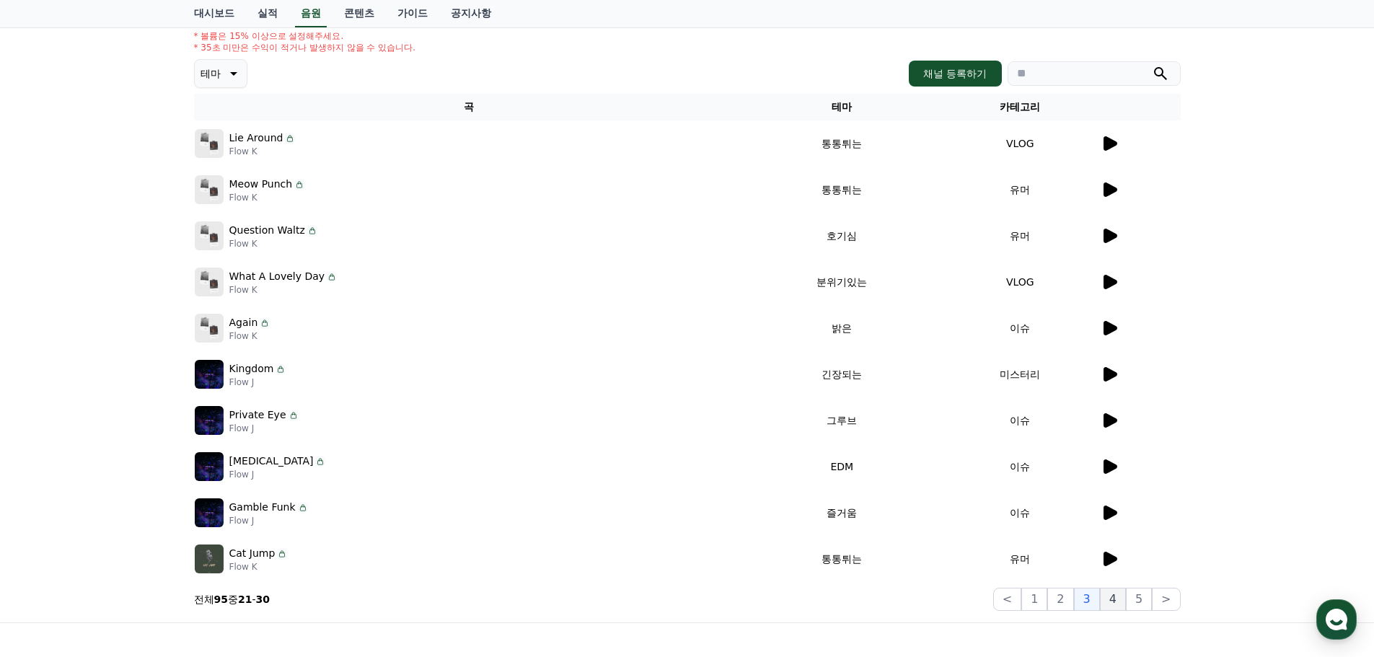
click at [1121, 600] on button "4" at bounding box center [1113, 599] width 26 height 23
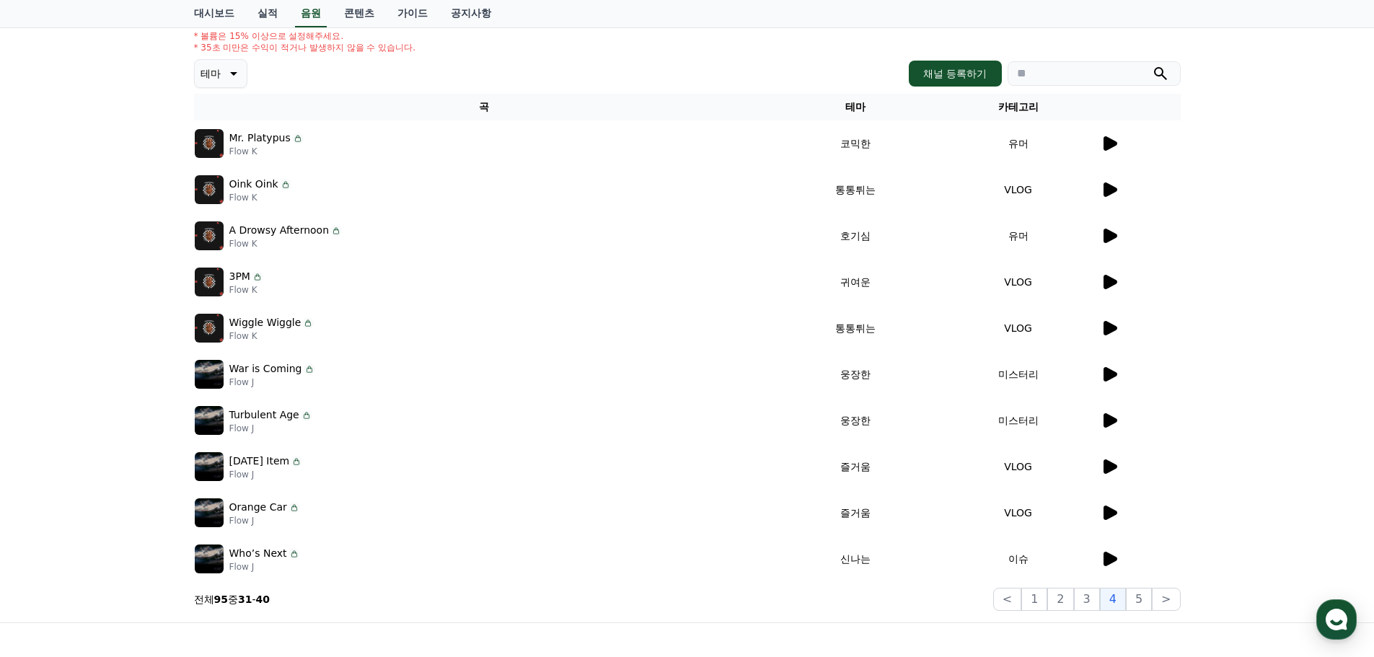
click at [1122, 240] on div at bounding box center [1140, 235] width 79 height 17
click at [1120, 235] on div at bounding box center [1140, 235] width 79 height 17
click at [1110, 234] on icon at bounding box center [1111, 236] width 14 height 14
